Goal: Find specific page/section: Find specific page/section

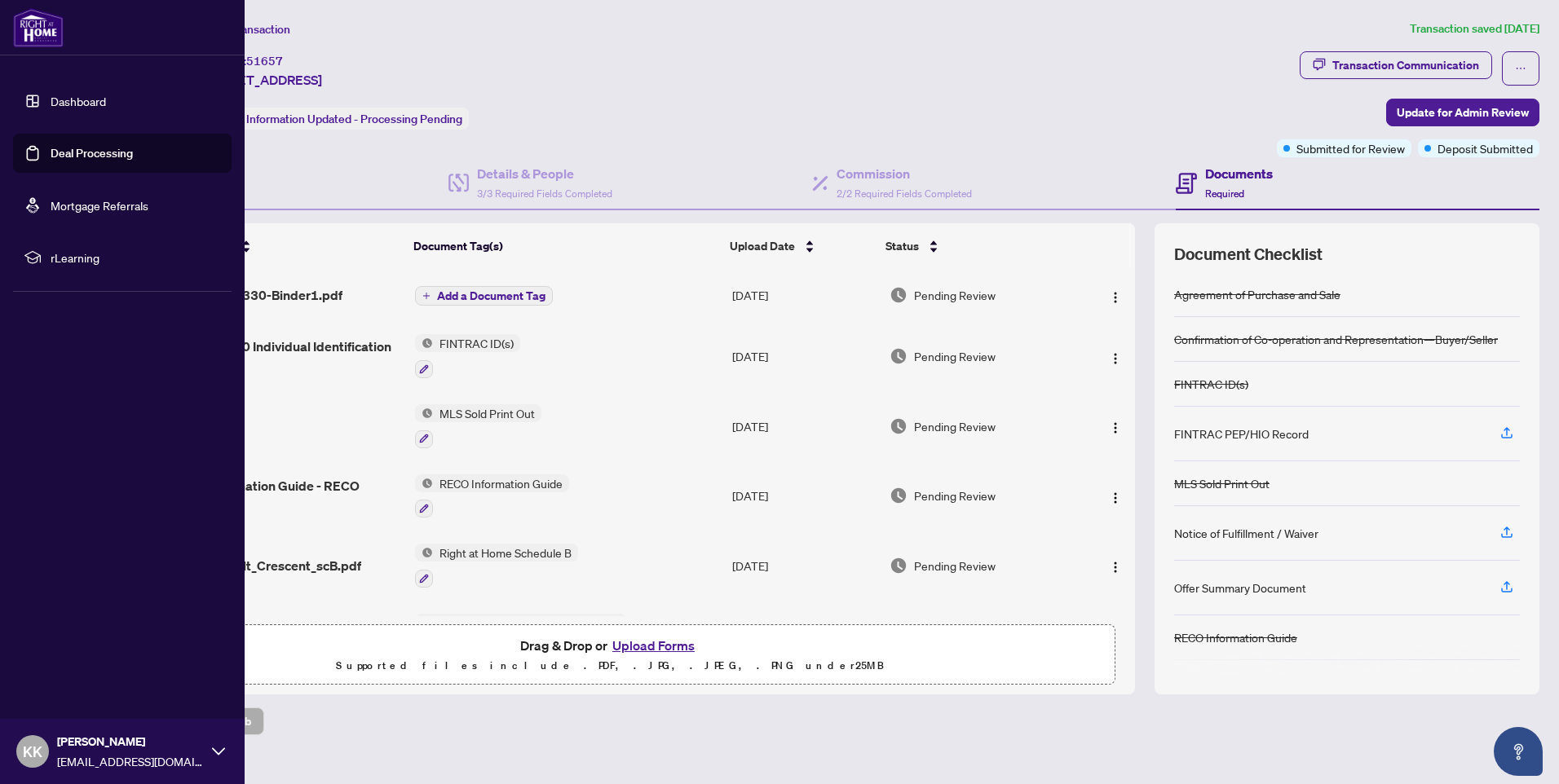
click at [51, 103] on link "Dashboard" at bounding box center [78, 100] width 55 height 15
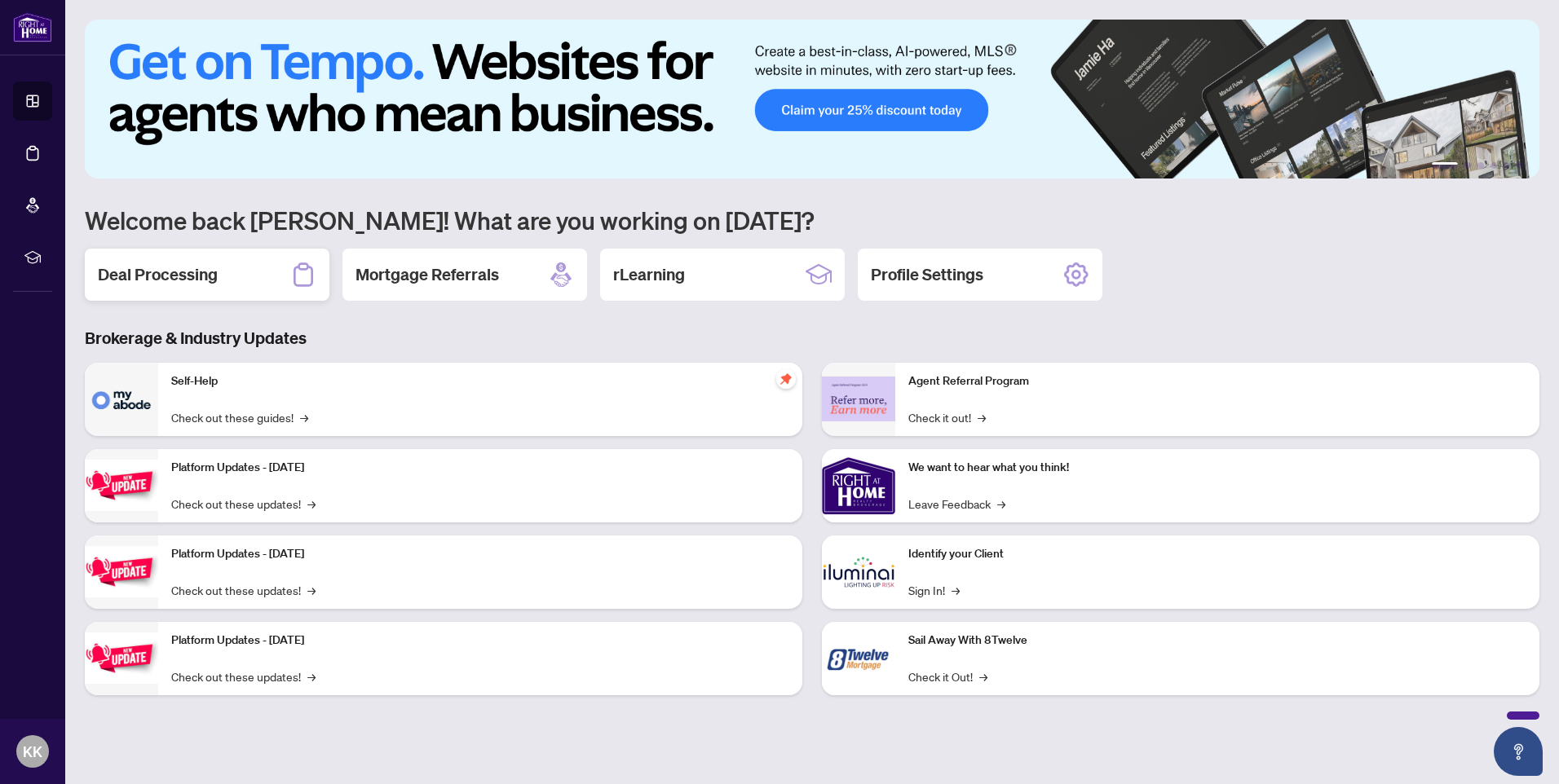
click at [164, 273] on h2 "Deal Processing" at bounding box center [158, 274] width 120 height 22
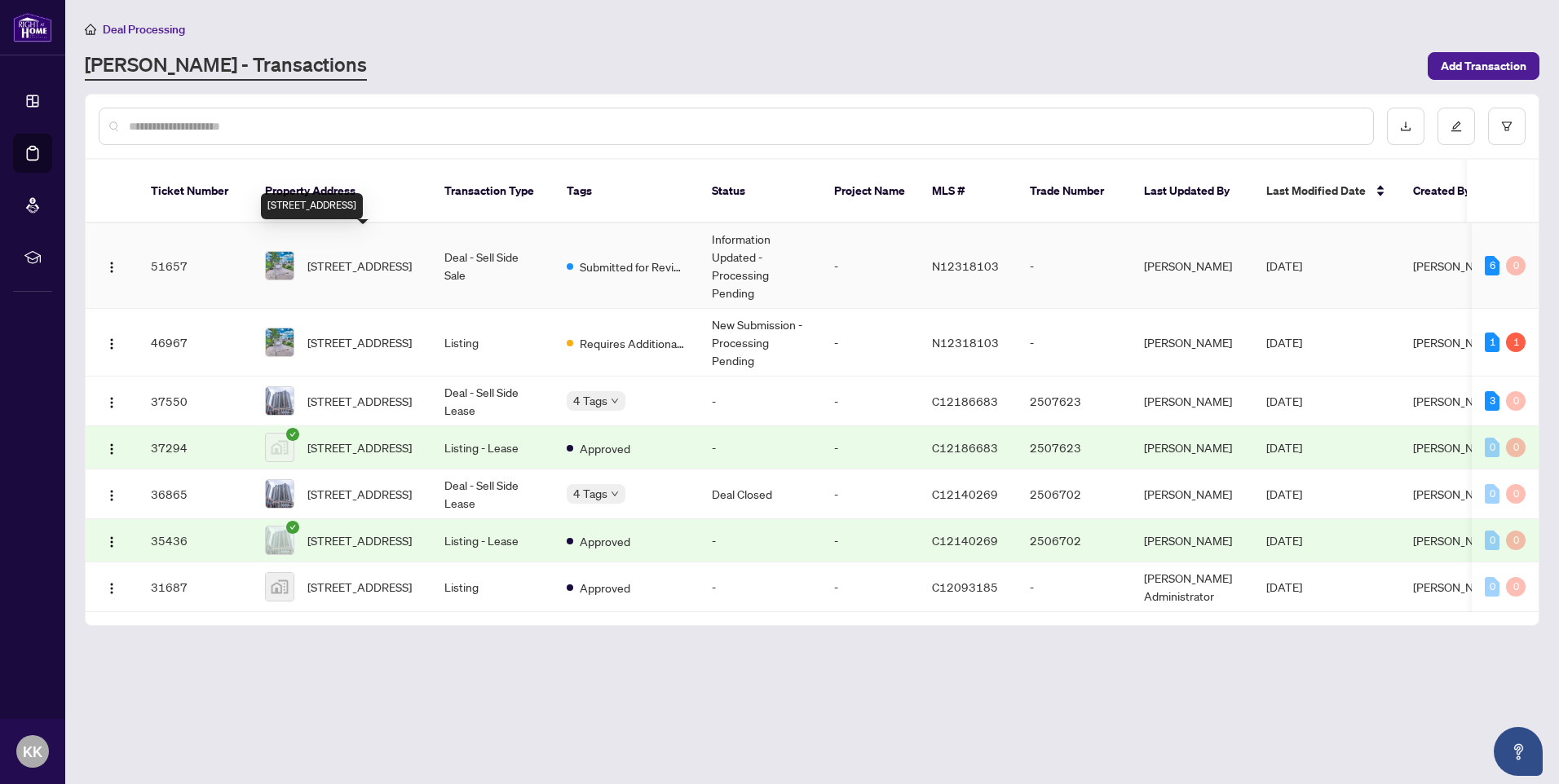
click at [352, 257] on span "[STREET_ADDRESS]" at bounding box center [359, 266] width 104 height 18
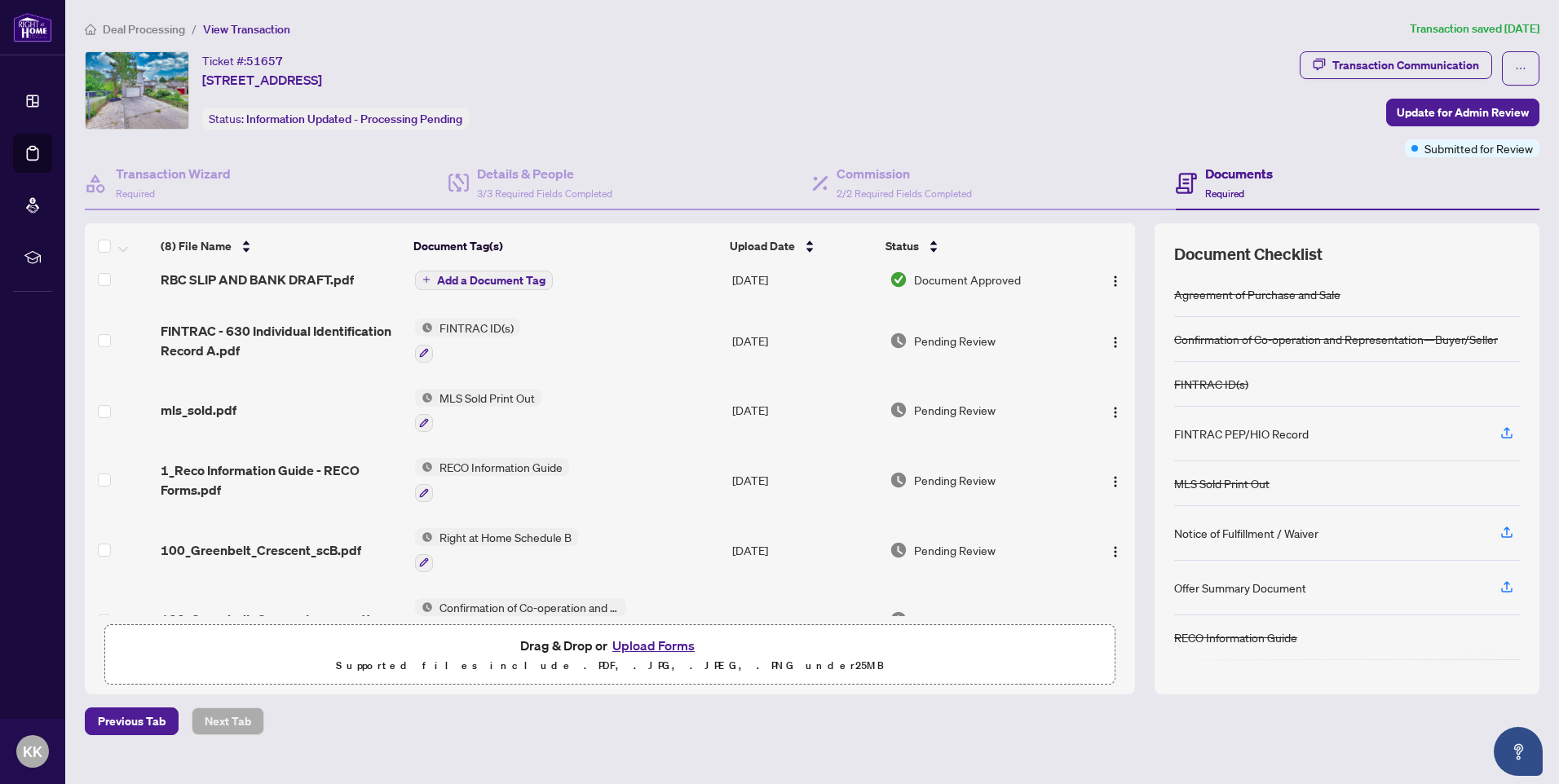
scroll to position [197, 0]
